Goal: Task Accomplishment & Management: Complete application form

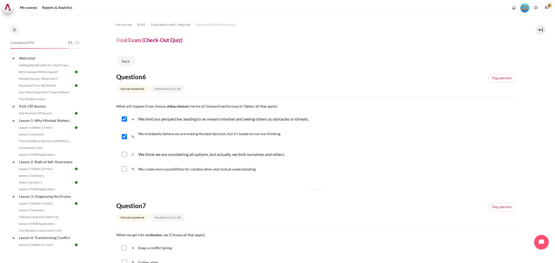
scroll to position [58, 0]
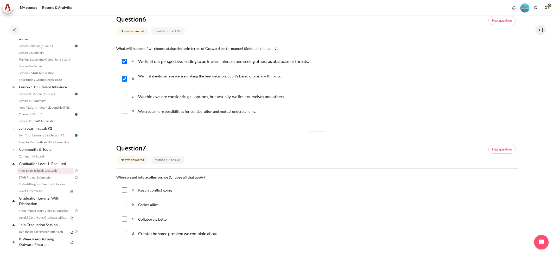
click at [303, 85] on div "b. We mistakenly believe we are making the best decision, but it's based on nar…" at bounding box center [318, 79] width 402 height 20
click at [123, 98] on input "Content" at bounding box center [124, 96] width 5 height 5
checkbox input "true"
click at [123, 110] on input "Content" at bounding box center [124, 111] width 5 height 5
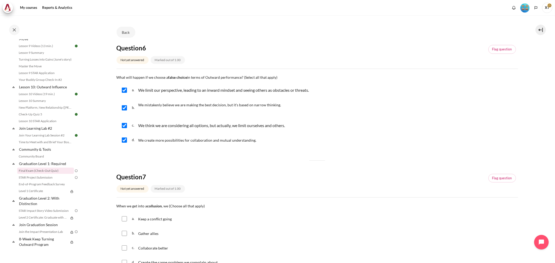
drag, startPoint x: 122, startPoint y: 137, endPoint x: 125, endPoint y: 139, distance: 3.6
click at [125, 139] on div "d. We create more possibilities for collaboration and mutual understanding." at bounding box center [318, 141] width 402 height 14
click at [125, 139] on input "Content" at bounding box center [124, 140] width 5 height 5
drag, startPoint x: 138, startPoint y: 141, endPoint x: 253, endPoint y: 143, distance: 114.8
click at [253, 143] on p "We create more possibilities for collaboration and mutual understanding." at bounding box center [197, 140] width 118 height 6
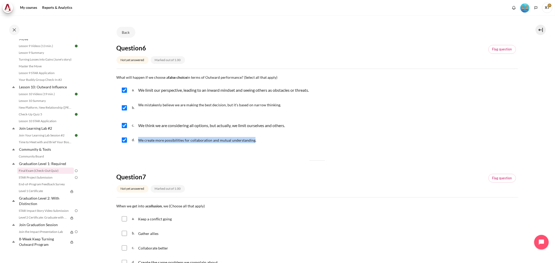
copy span "We create more possibilities for collaboration and mutual understanding"
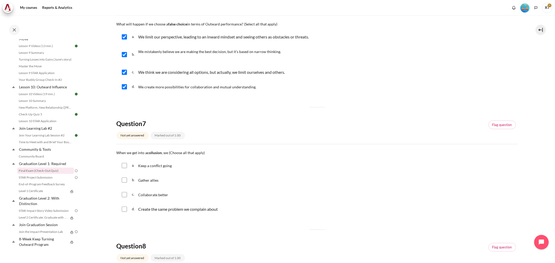
scroll to position [87, 0]
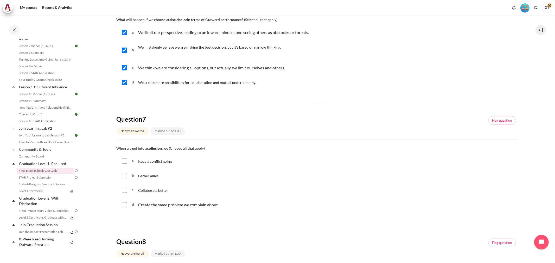
click at [123, 82] on input "Content" at bounding box center [124, 82] width 5 height 5
checkbox input "false"
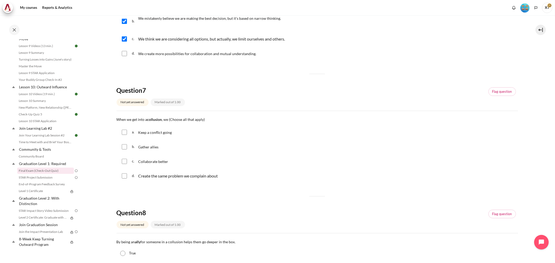
click at [124, 147] on input "Content" at bounding box center [124, 146] width 5 height 5
checkbox input "true"
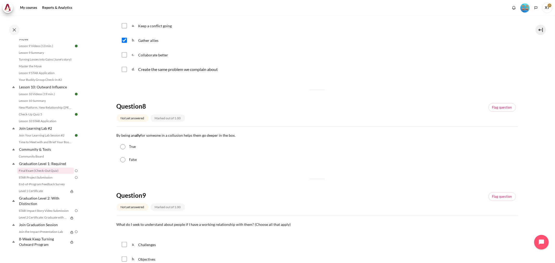
scroll to position [231, 0]
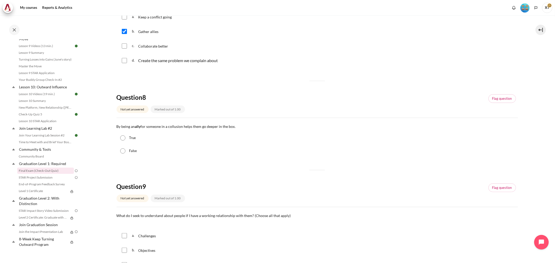
click at [123, 152] on input "False" at bounding box center [122, 151] width 5 height 5
radio input "true"
click at [121, 139] on input "True" at bounding box center [122, 138] width 5 height 5
radio input "true"
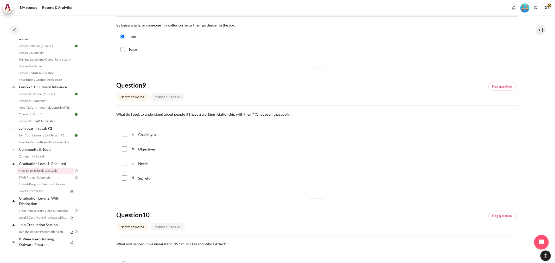
scroll to position [362, 0]
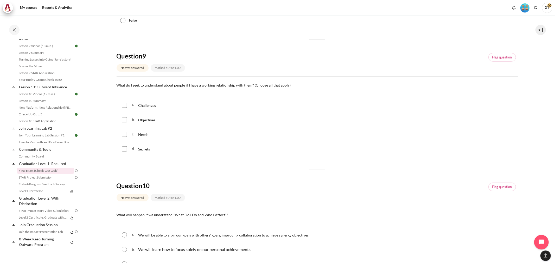
click at [122, 105] on input "Content" at bounding box center [124, 105] width 5 height 5
checkbox input "true"
click at [124, 121] on input "Content" at bounding box center [124, 119] width 5 height 5
checkbox input "true"
click at [125, 136] on input "Content" at bounding box center [124, 134] width 5 height 5
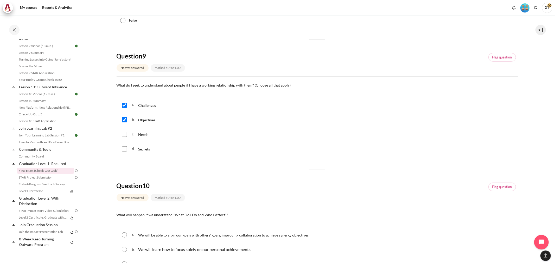
checkbox input "true"
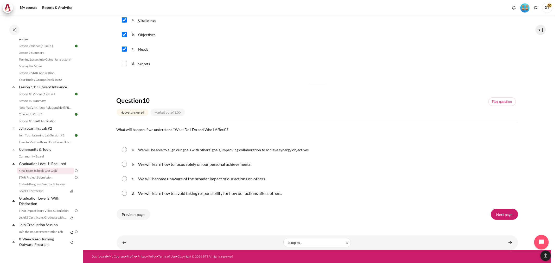
scroll to position [449, 0]
click at [125, 149] on input "Content" at bounding box center [124, 149] width 5 height 5
radio input "true"
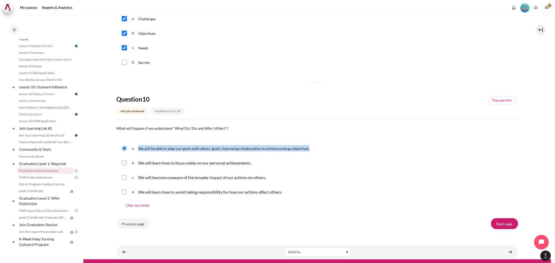
drag, startPoint x: 138, startPoint y: 149, endPoint x: 306, endPoint y: 143, distance: 167.7
click at [306, 143] on div "a. We will be able to align our goals with others' goals, improving collaborati…" at bounding box center [318, 149] width 402 height 14
copy span "We will be able to align our goals with others' goals, improving collaboration …"
click at [318, 198] on div "d. We will learn how to avoid taking responsibility for how our actions affect …" at bounding box center [318, 193] width 402 height 14
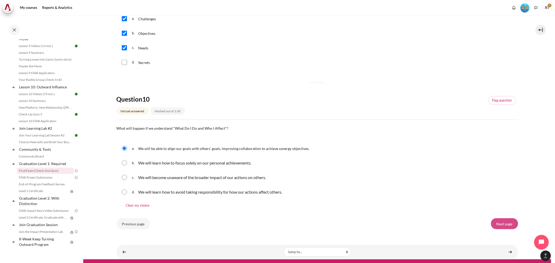
click at [497, 223] on input "Next page" at bounding box center [504, 224] width 27 height 11
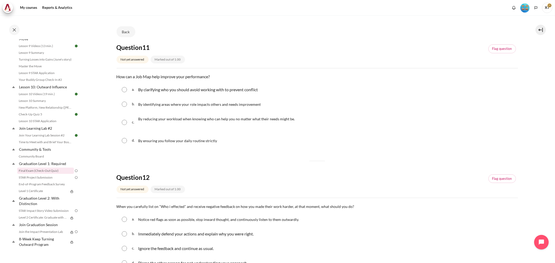
scroll to position [29, 0]
click at [125, 104] on input "Content" at bounding box center [124, 104] width 5 height 5
radio input "true"
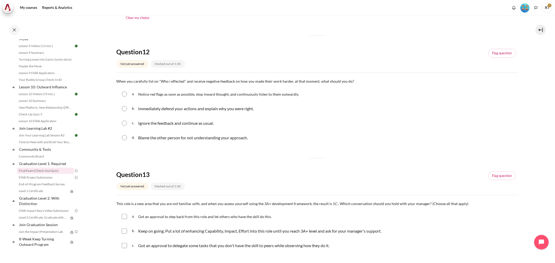
scroll to position [173, 0]
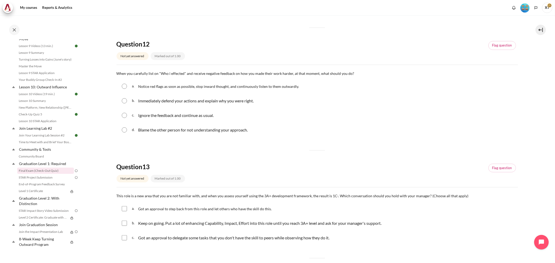
click at [124, 84] on input "Content" at bounding box center [124, 86] width 5 height 5
radio input "true"
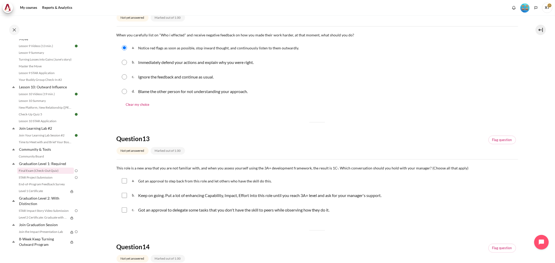
scroll to position [289, 0]
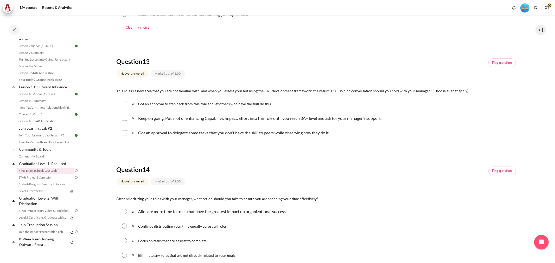
click at [124, 118] on input "Content" at bounding box center [124, 118] width 5 height 5
checkbox input "true"
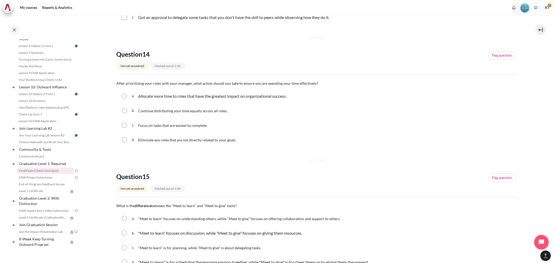
scroll to position [376, 0]
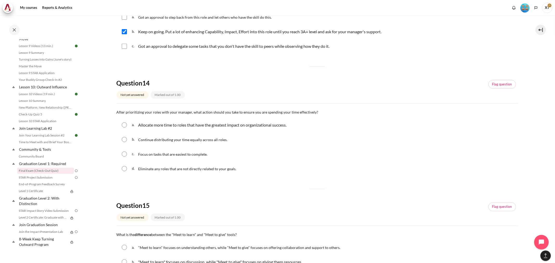
click at [124, 170] on input "Content" at bounding box center [124, 168] width 5 height 5
radio input "true"
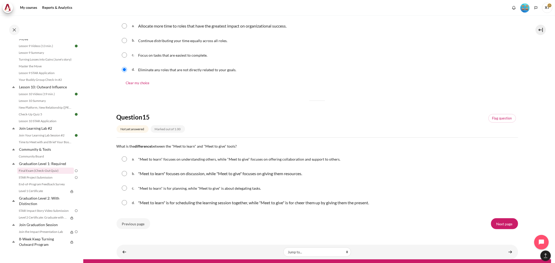
scroll to position [485, 0]
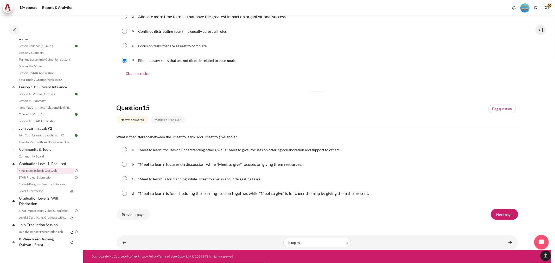
click at [126, 149] on input "Content" at bounding box center [124, 149] width 5 height 5
radio input "true"
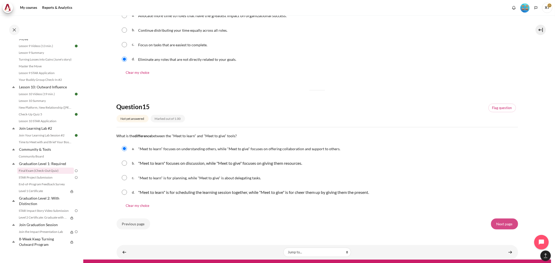
click at [499, 227] on input "Next page" at bounding box center [504, 224] width 27 height 11
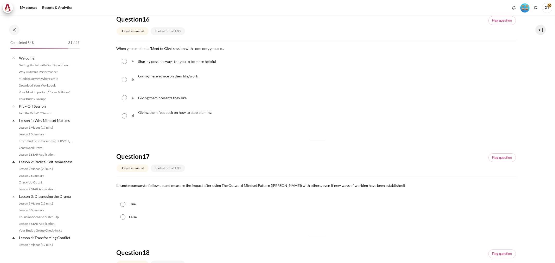
scroll to position [453, 0]
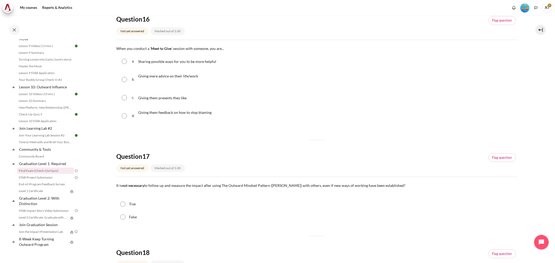
click at [124, 60] on input "Content" at bounding box center [124, 61] width 5 height 5
radio input "true"
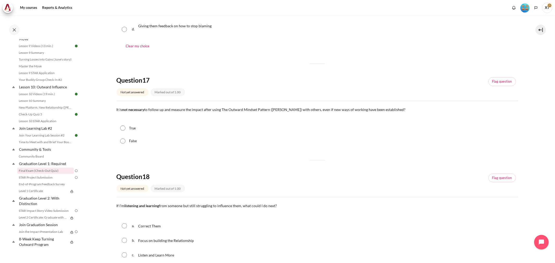
scroll to position [173, 0]
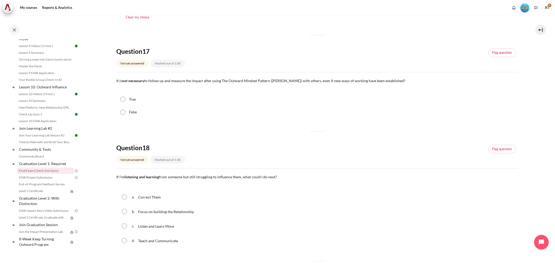
click at [123, 111] on input "False" at bounding box center [122, 112] width 5 height 5
radio input "true"
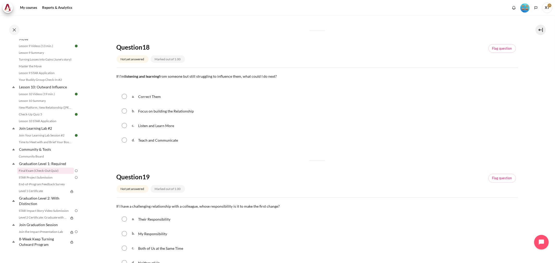
scroll to position [289, 0]
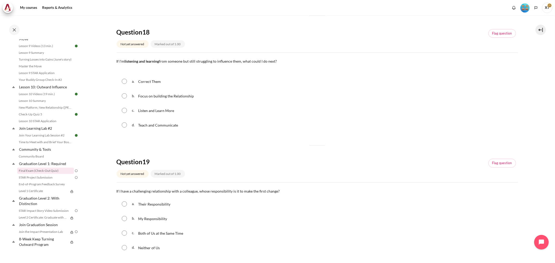
click at [123, 97] on input "Content" at bounding box center [124, 95] width 5 height 5
radio input "true"
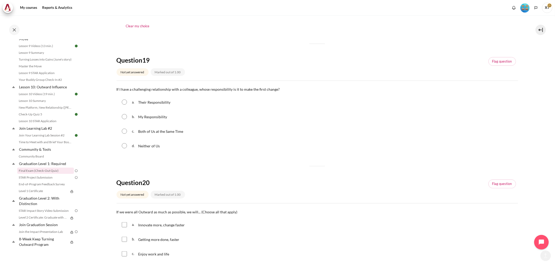
scroll to position [405, 0]
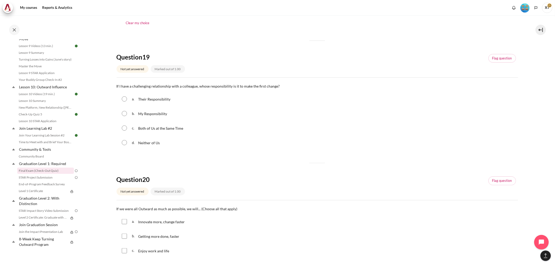
click at [124, 130] on input "Content" at bounding box center [124, 128] width 5 height 5
radio input "true"
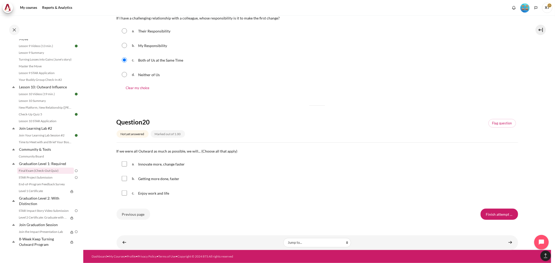
scroll to position [475, 0]
click at [123, 180] on input "Content" at bounding box center [124, 178] width 5 height 5
checkbox input "true"
click at [124, 161] on div "a. Innovate more, change faster" at bounding box center [318, 164] width 402 height 14
click at [123, 162] on input "Content" at bounding box center [124, 164] width 5 height 5
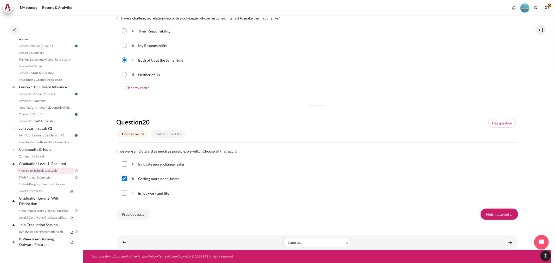
checkbox input "true"
click at [125, 192] on input "Content" at bounding box center [124, 193] width 5 height 5
checkbox input "true"
click at [493, 212] on input "Finish attempt ..." at bounding box center [499, 214] width 37 height 11
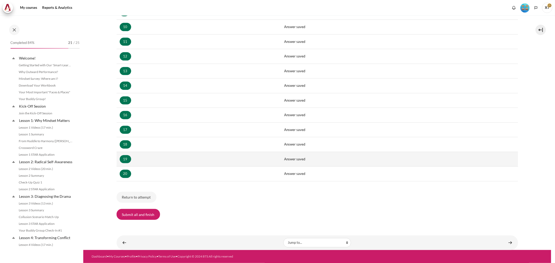
scroll to position [453, 0]
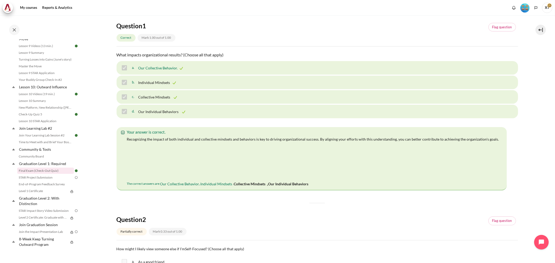
scroll to position [29, 0]
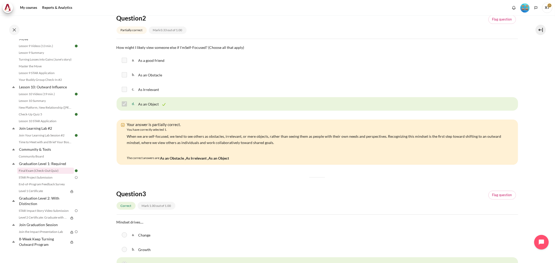
scroll to position [260, 0]
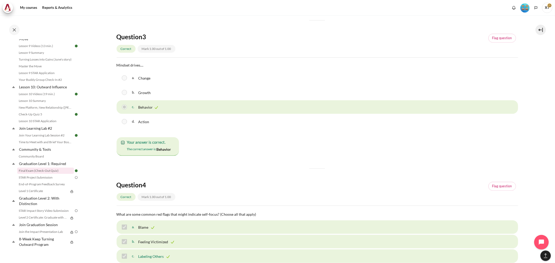
scroll to position [405, 0]
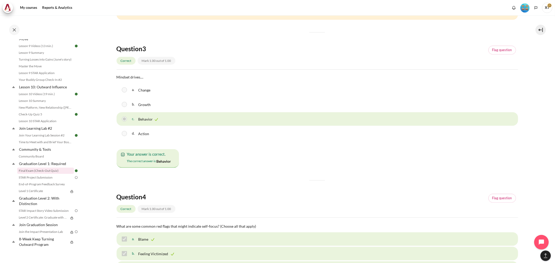
click at [474, 68] on div "Question 3 Correct Mark 1.00 out of 1.00 Flag question" at bounding box center [318, 57] width 402 height 25
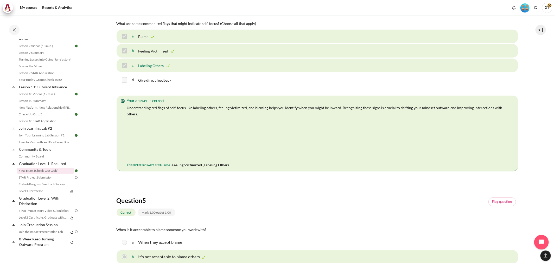
scroll to position [665, 0]
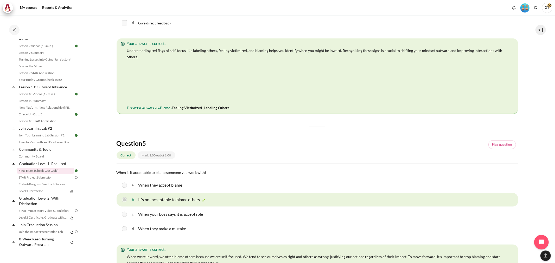
click at [447, 160] on div "Question 5 Correct Mark 1.00 out of 1.00 Flag question Question text When is it…" at bounding box center [318, 213] width 402 height 146
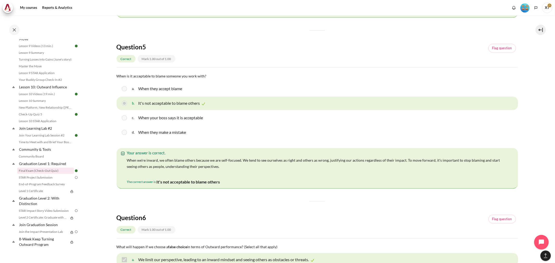
scroll to position [752, 0]
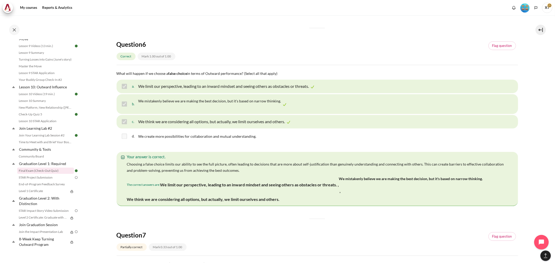
scroll to position [925, 0]
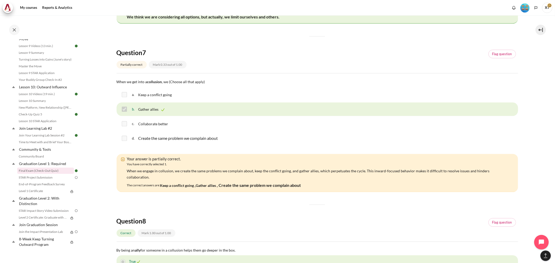
scroll to position [1128, 0]
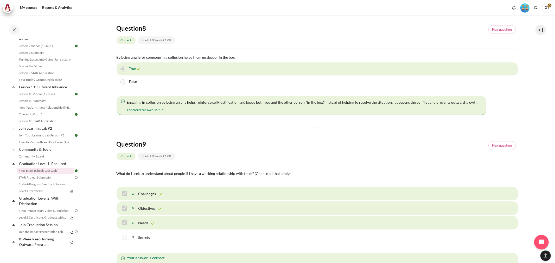
scroll to position [1302, 0]
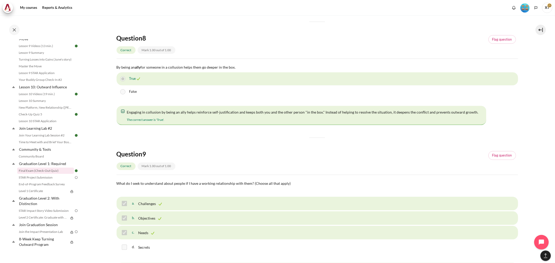
click at [223, 212] on div "b. Objectives" at bounding box center [318, 219] width 402 height 14
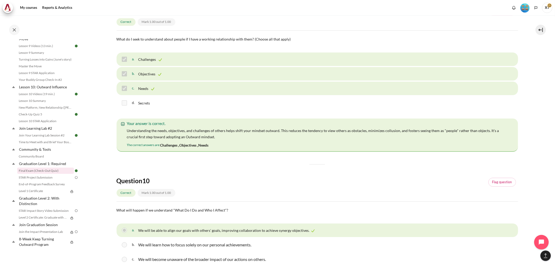
scroll to position [1417, 0]
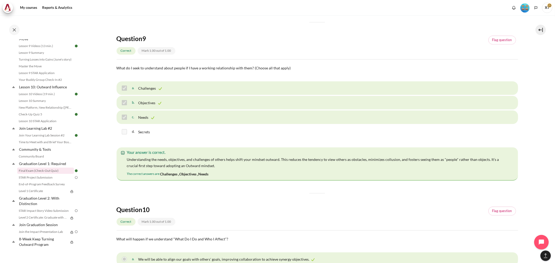
click at [198, 206] on h4 "Question 10" at bounding box center [163, 210] width 92 height 8
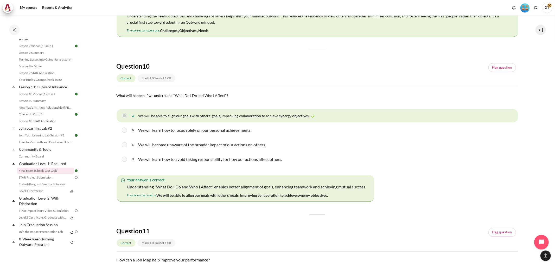
scroll to position [1562, 0]
click at [189, 214] on div "Question 1 Correct Mark 1.00 out of 1.00 Flag question Question text What impac…" at bounding box center [318, 191] width 402 height 3346
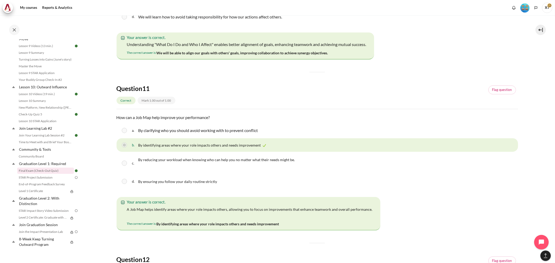
scroll to position [1735, 0]
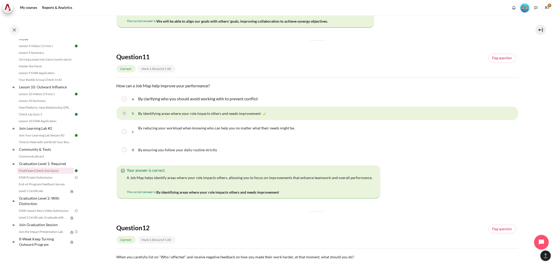
click at [457, 166] on div "Feedback Your answer is correct. A Job Map helps identify areas where your role…" at bounding box center [318, 183] width 402 height 34
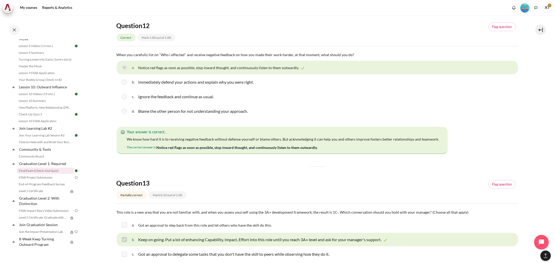
scroll to position [1909, 0]
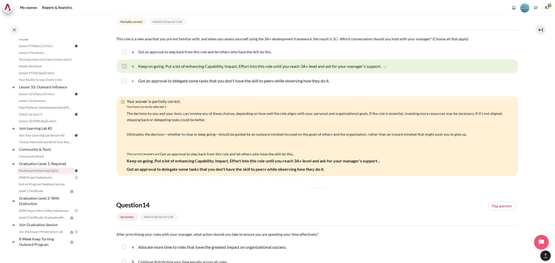
scroll to position [2083, 0]
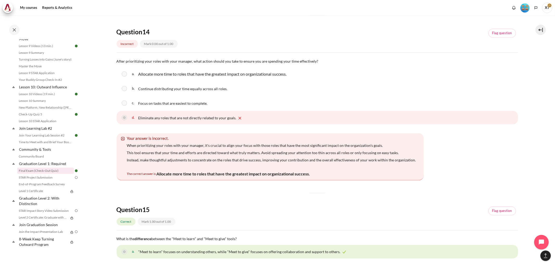
scroll to position [2256, 0]
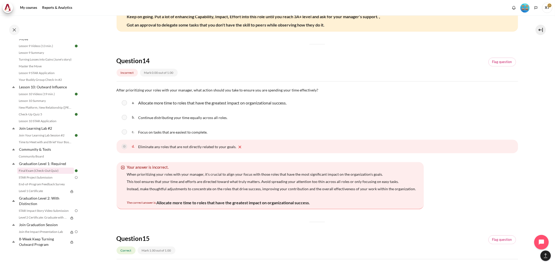
click at [459, 111] on div "b. Continue distributing your time equally across all roles." at bounding box center [318, 118] width 402 height 14
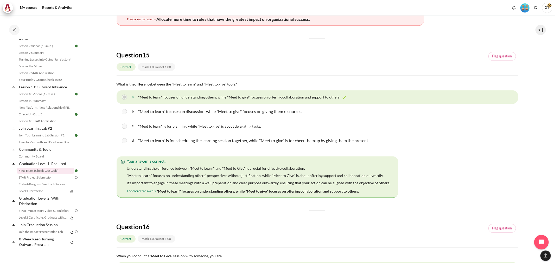
scroll to position [2430, 0]
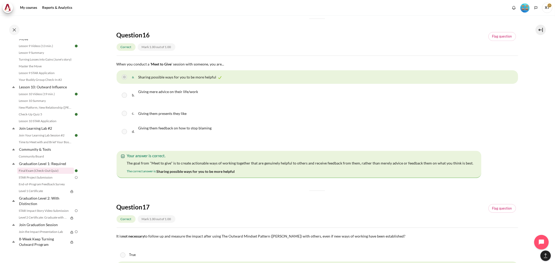
scroll to position [2603, 0]
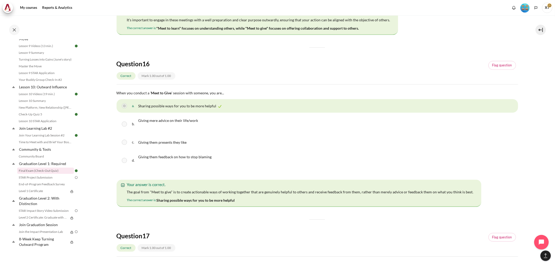
click at [234, 60] on div "Question 16 Correct Mark 1.00 out of 1.00 Flag question" at bounding box center [318, 72] width 402 height 25
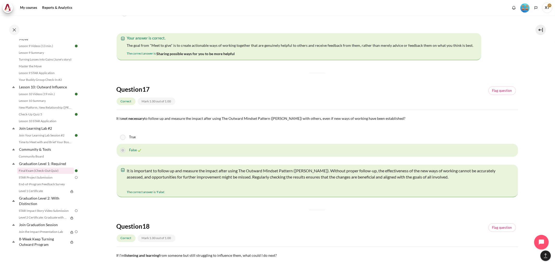
scroll to position [2748, 0]
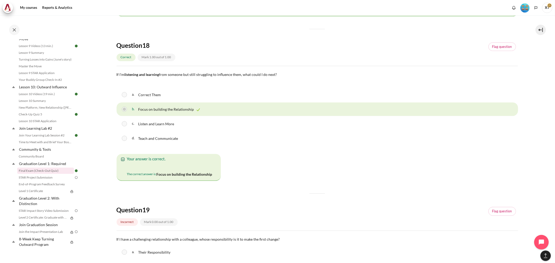
scroll to position [2921, 0]
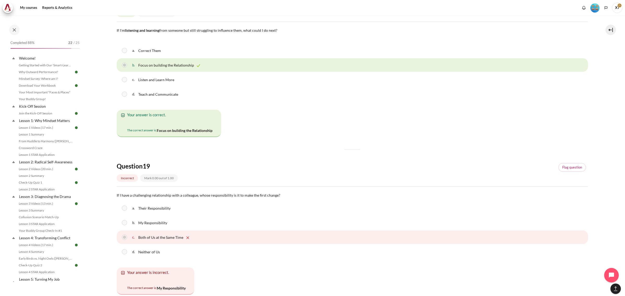
scroll to position [2924, 0]
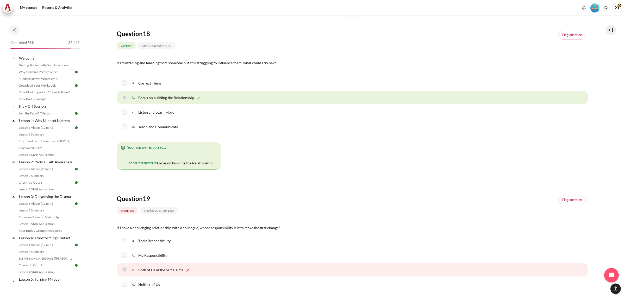
click at [127, 155] on img "Content" at bounding box center [127, 155] width 0 height 0
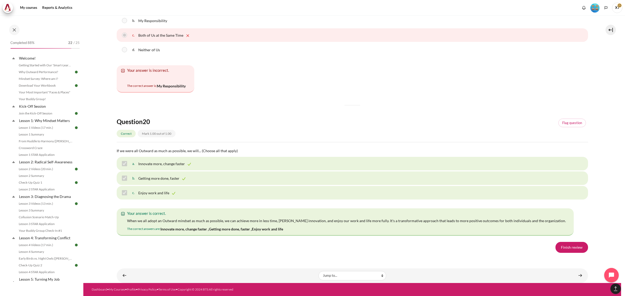
scroll to position [3314, 0]
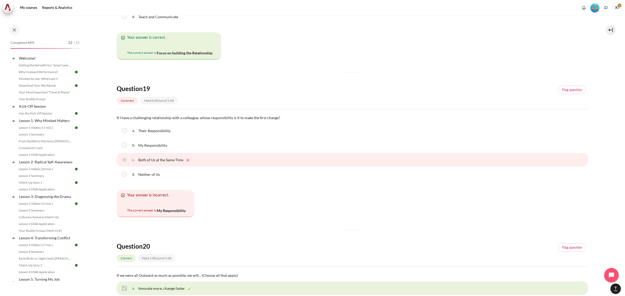
scroll to position [3038, 0]
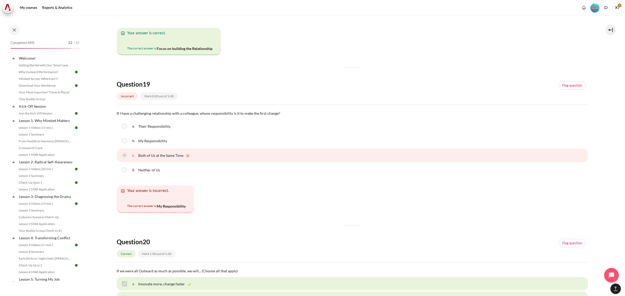
click at [127, 41] on img "Content" at bounding box center [127, 41] width 0 height 0
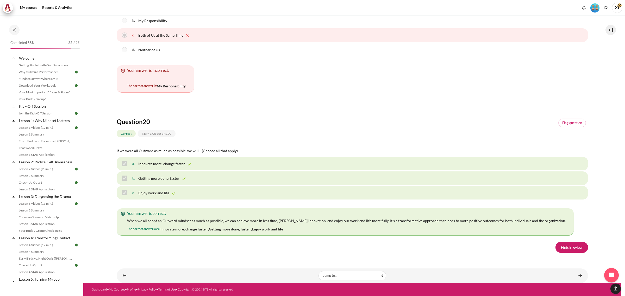
scroll to position [3630, 0]
click at [555, 249] on link "Finish review" at bounding box center [571, 247] width 33 height 11
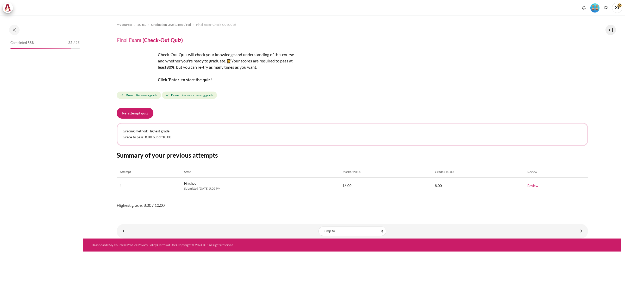
scroll to position [421, 0]
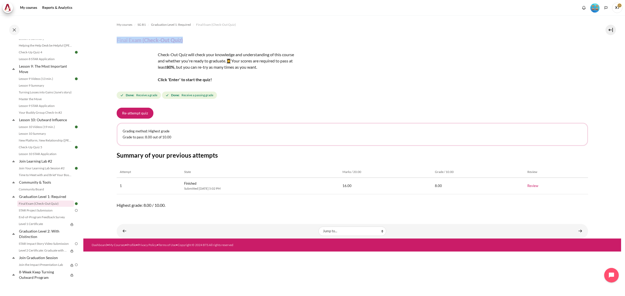
drag, startPoint x: 111, startPoint y: 40, endPoint x: 212, endPoint y: 50, distance: 101.5
click at [212, 50] on section "My courses SG B1 Graduation Level 1: Required Final Exam (Check-Out Quiz) Final…" at bounding box center [352, 126] width 538 height 223
copy div "Final Exam (Check-Out Quiz)"
click at [580, 229] on link "Content" at bounding box center [580, 231] width 10 height 10
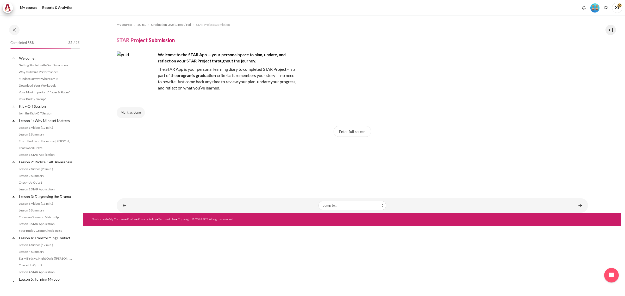
scroll to position [421, 0]
